Goal: Use online tool/utility: Utilize a website feature to perform a specific function

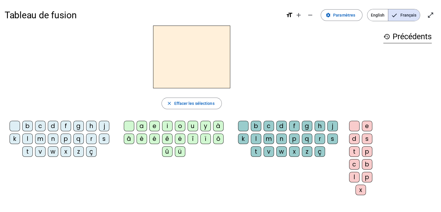
click at [381, 16] on span "English" at bounding box center [378, 15] width 21 height 12
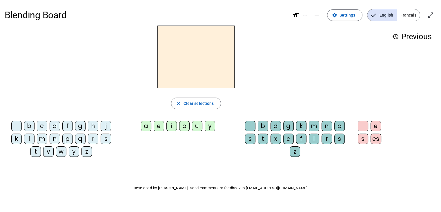
click at [93, 139] on div "r" at bounding box center [93, 138] width 10 height 10
click at [151, 127] on div "a" at bounding box center [146, 126] width 10 height 10
click at [175, 127] on div "i" at bounding box center [172, 126] width 10 height 10
click at [328, 128] on div "n" at bounding box center [327, 126] width 10 height 10
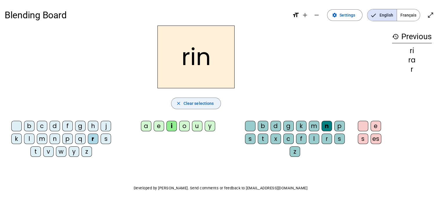
click at [183, 106] on span "button" at bounding box center [196, 103] width 50 height 14
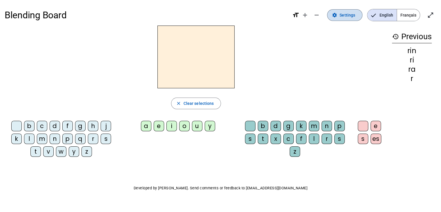
click at [341, 17] on span "Settings" at bounding box center [348, 15] width 16 height 7
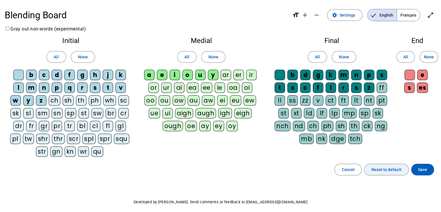
click at [384, 170] on span "Reset to default" at bounding box center [387, 169] width 30 height 7
click at [419, 167] on span "Save" at bounding box center [422, 169] width 9 height 7
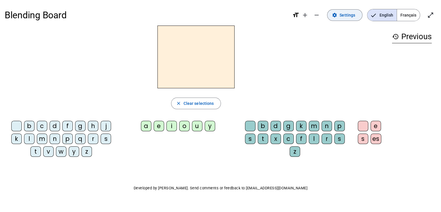
click at [350, 17] on span "Settings" at bounding box center [348, 15] width 16 height 7
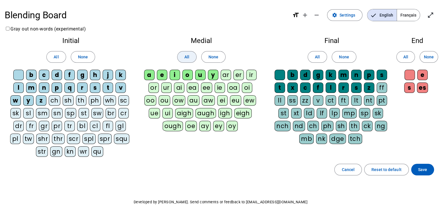
click at [186, 55] on span "All" at bounding box center [187, 56] width 5 height 7
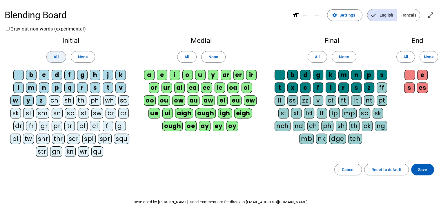
click at [60, 58] on span at bounding box center [56, 57] width 19 height 14
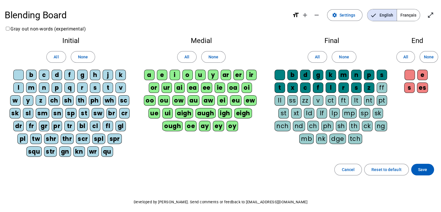
click at [318, 56] on span "All" at bounding box center [317, 56] width 5 height 7
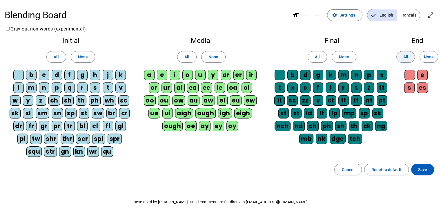
drag, startPoint x: 408, startPoint y: 54, endPoint x: 425, endPoint y: 95, distance: 44.0
click at [408, 54] on button "All" at bounding box center [406, 57] width 19 height 12
click at [425, 169] on span "Save" at bounding box center [422, 169] width 9 height 7
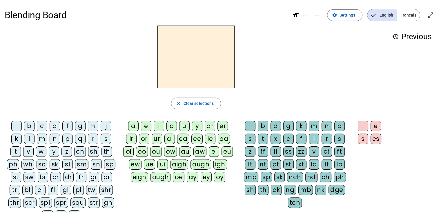
click at [90, 139] on div "r" at bounding box center [93, 138] width 10 height 10
click at [173, 141] on div "ai" at bounding box center [170, 138] width 10 height 10
click at [323, 125] on div "n" at bounding box center [327, 126] width 10 height 10
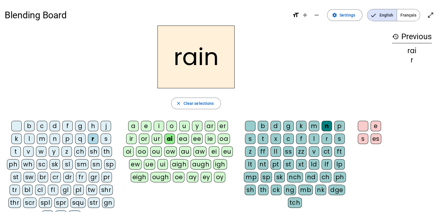
click at [30, 125] on div "b" at bounding box center [29, 126] width 10 height 10
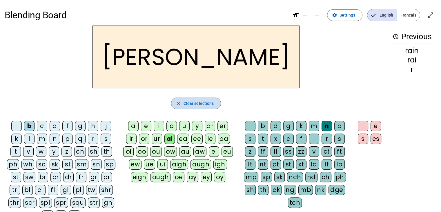
click at [184, 104] on span "Clear selections" at bounding box center [199, 103] width 30 height 7
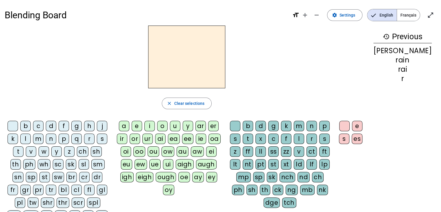
click at [92, 137] on div "r" at bounding box center [89, 138] width 10 height 10
click at [166, 139] on div "ai" at bounding box center [160, 138] width 10 height 10
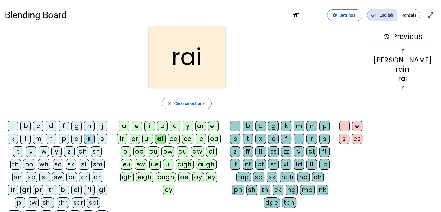
click at [317, 125] on div "n" at bounding box center [312, 126] width 10 height 10
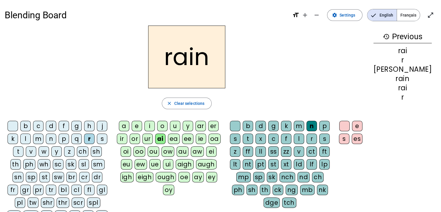
click at [66, 176] on div "br" at bounding box center [71, 177] width 10 height 10
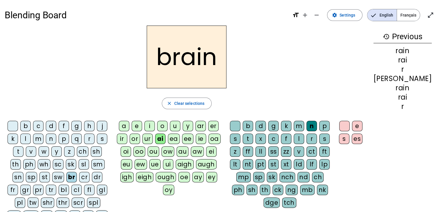
click at [129, 126] on div "a" at bounding box center [124, 126] width 10 height 10
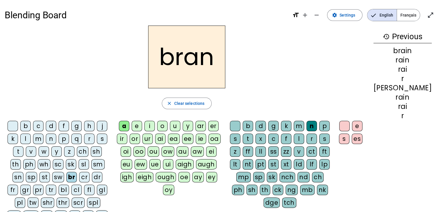
click at [31, 126] on div "b" at bounding box center [25, 126] width 10 height 10
